Goal: Check status: Check status

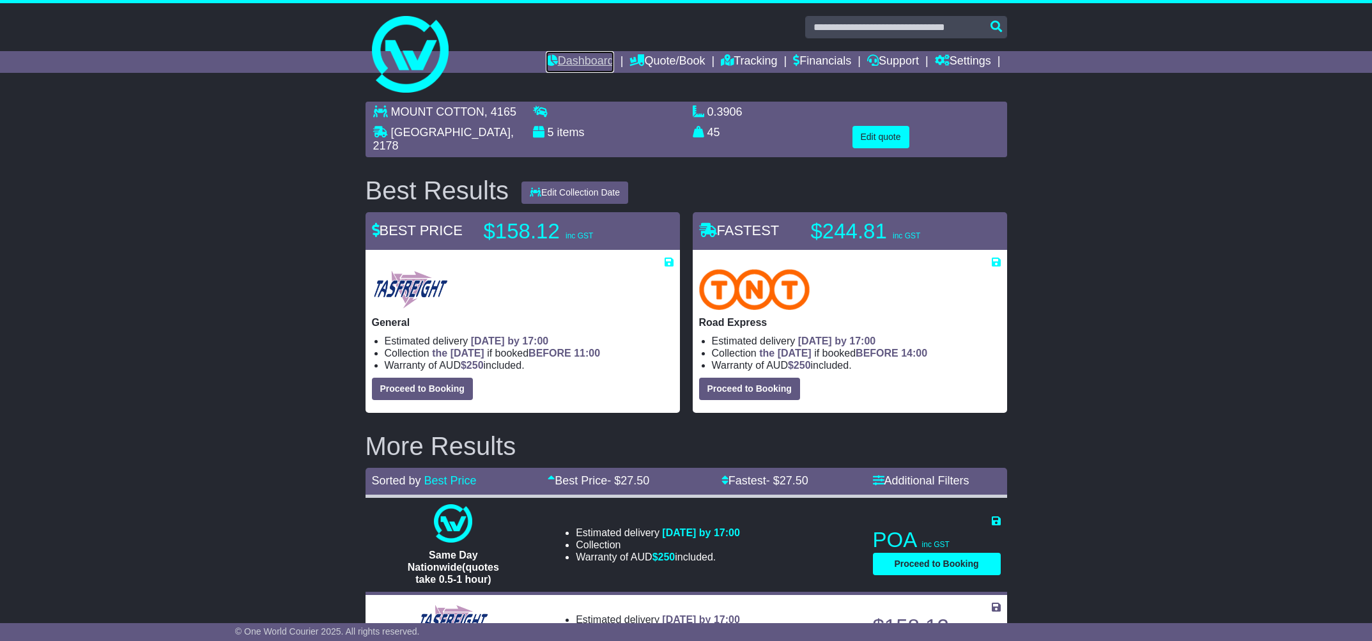
click at [562, 57] on link "Dashboard" at bounding box center [580, 62] width 68 height 22
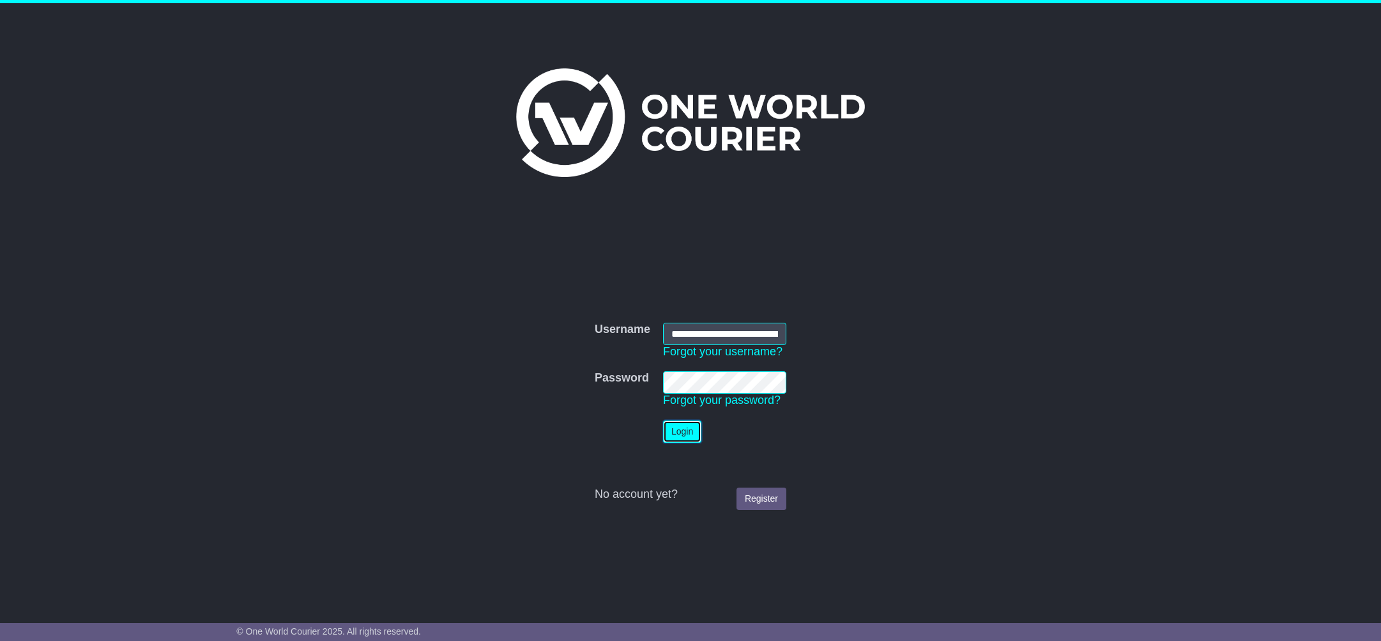
click at [686, 436] on button "Login" at bounding box center [682, 431] width 38 height 22
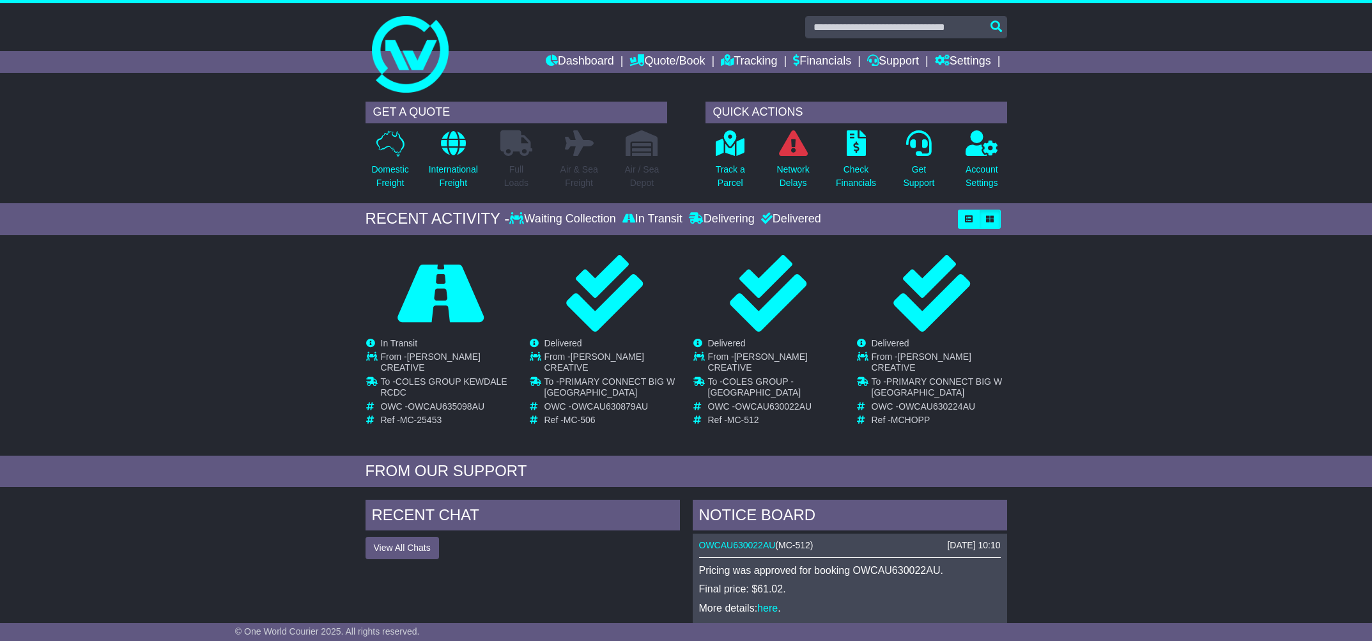
click at [648, 220] on div "In Transit" at bounding box center [652, 219] width 66 height 14
click at [746, 59] on link "Tracking" at bounding box center [749, 62] width 56 height 22
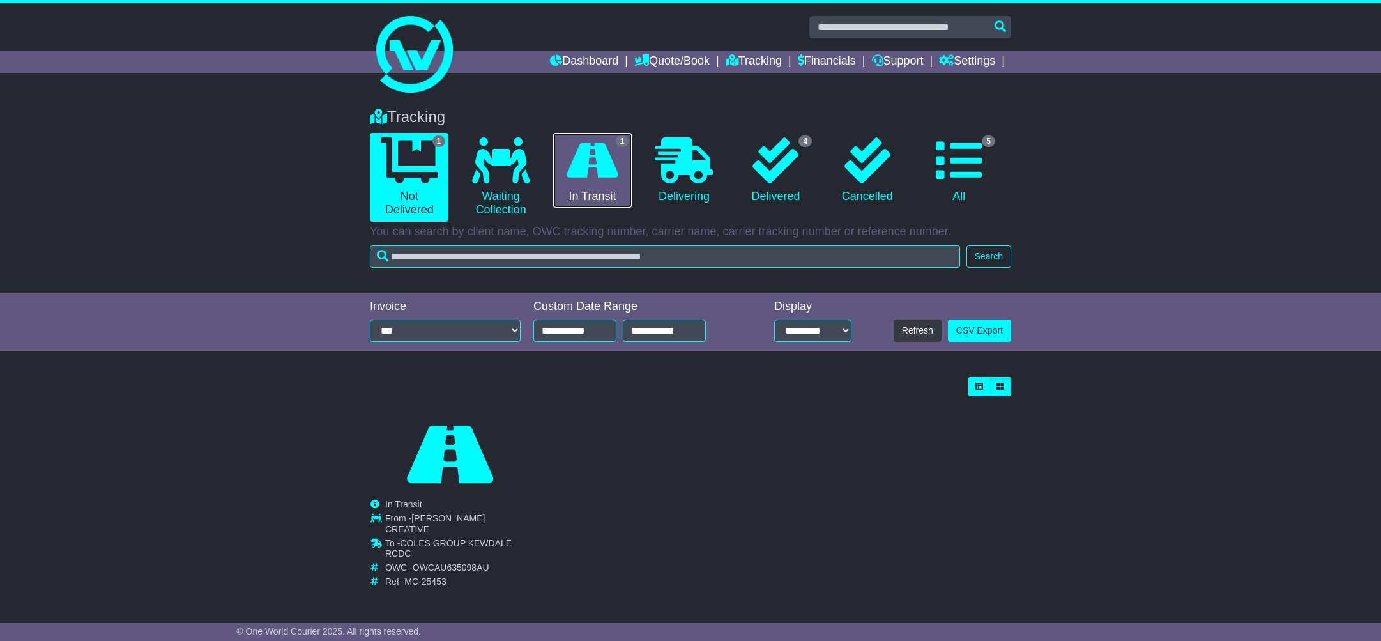
click at [609, 184] on link "1 In Transit" at bounding box center [592, 170] width 79 height 75
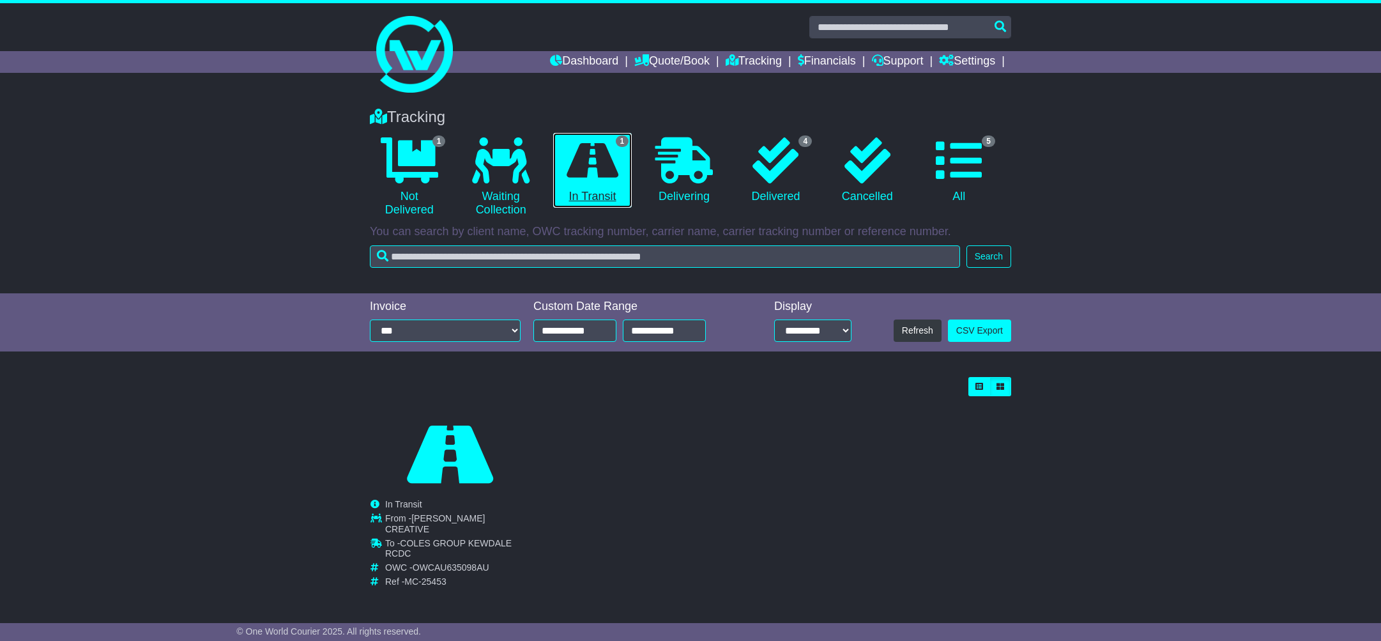
click at [609, 197] on link "1 In Transit" at bounding box center [592, 170] width 79 height 75
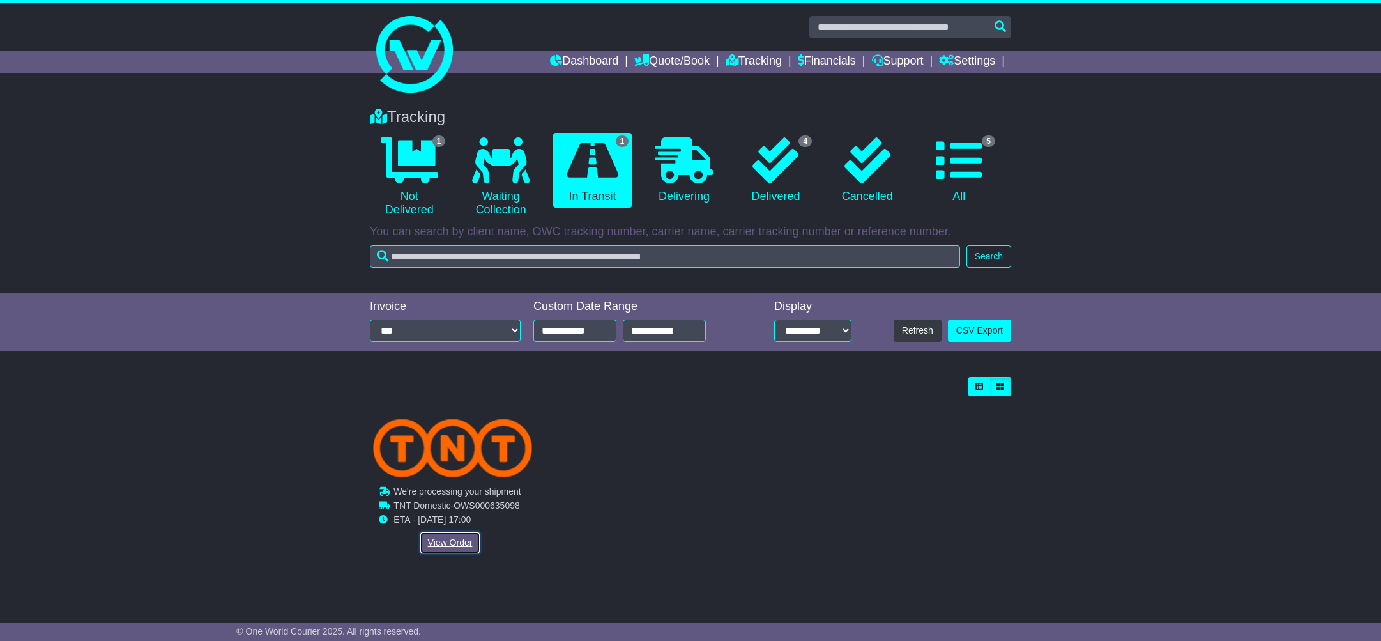
click at [465, 543] on link "View Order" at bounding box center [450, 543] width 61 height 22
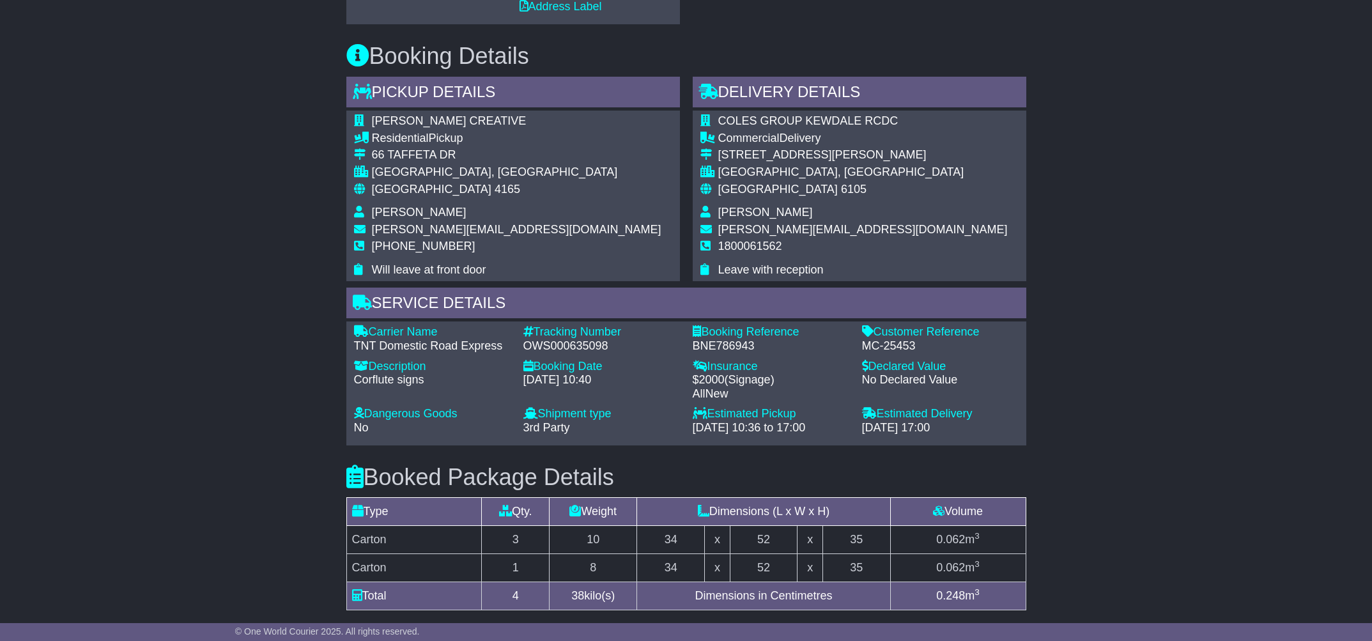
scroll to position [483, 0]
